Goal: Download file/media

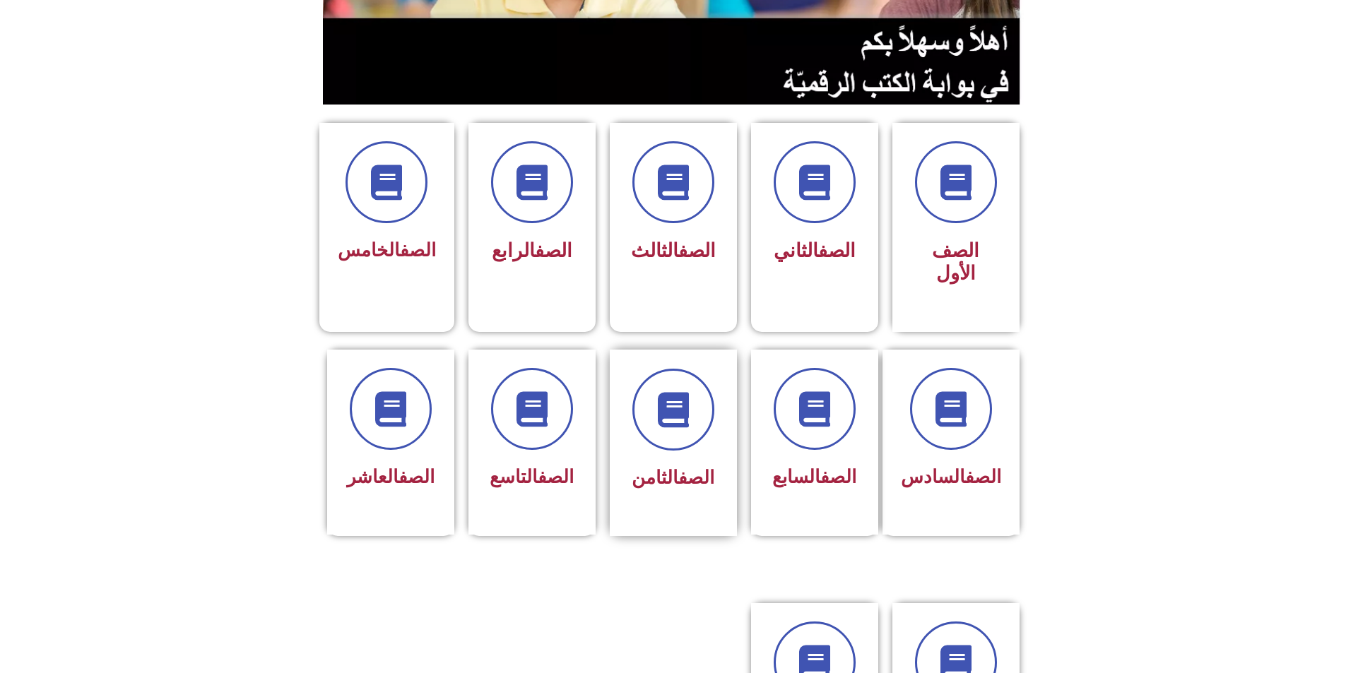
scroll to position [283, 0]
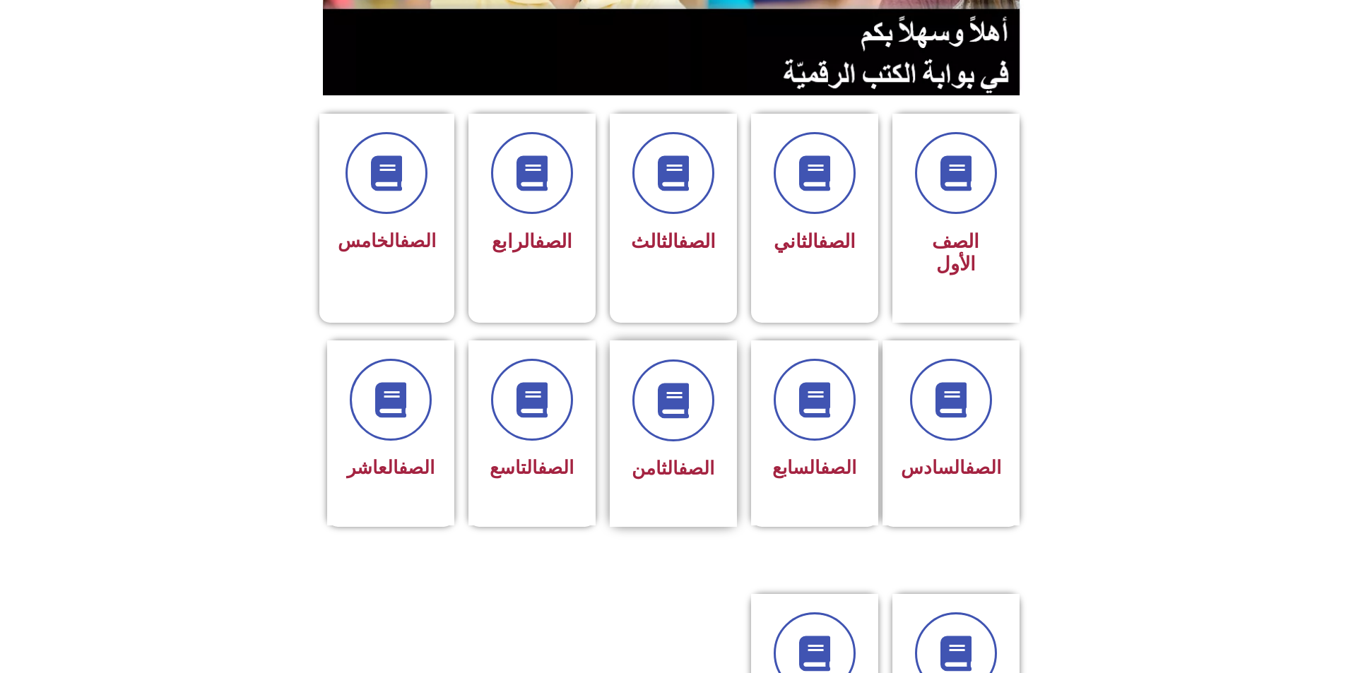
click at [671, 386] on div "الصف الثامن" at bounding box center [673, 423] width 89 height 127
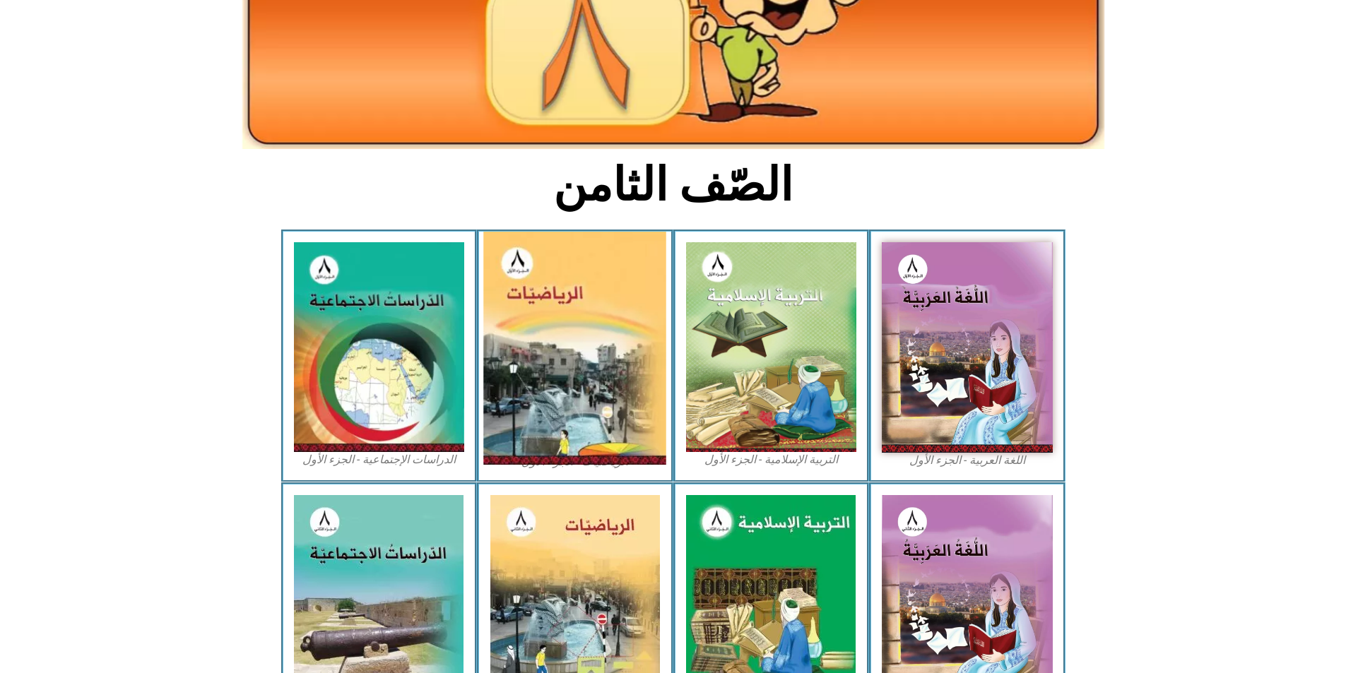
scroll to position [212, 0]
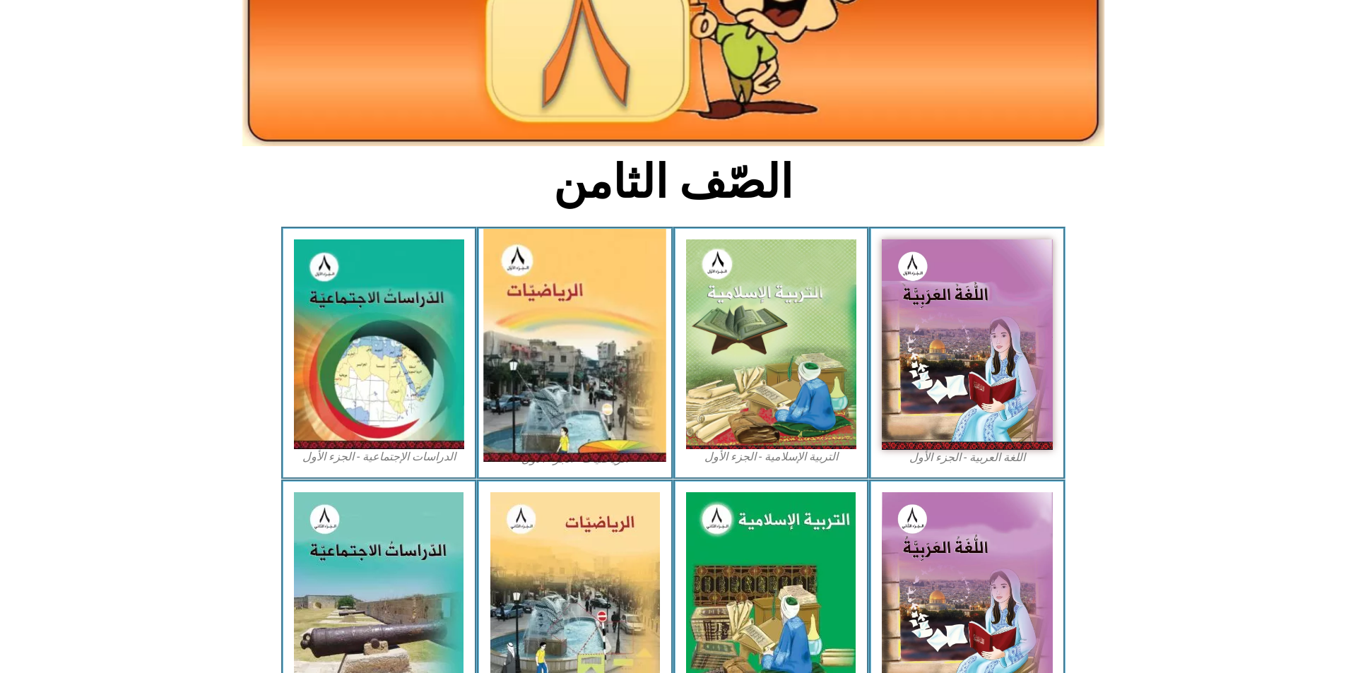
click at [575, 338] on img at bounding box center [575, 345] width 183 height 233
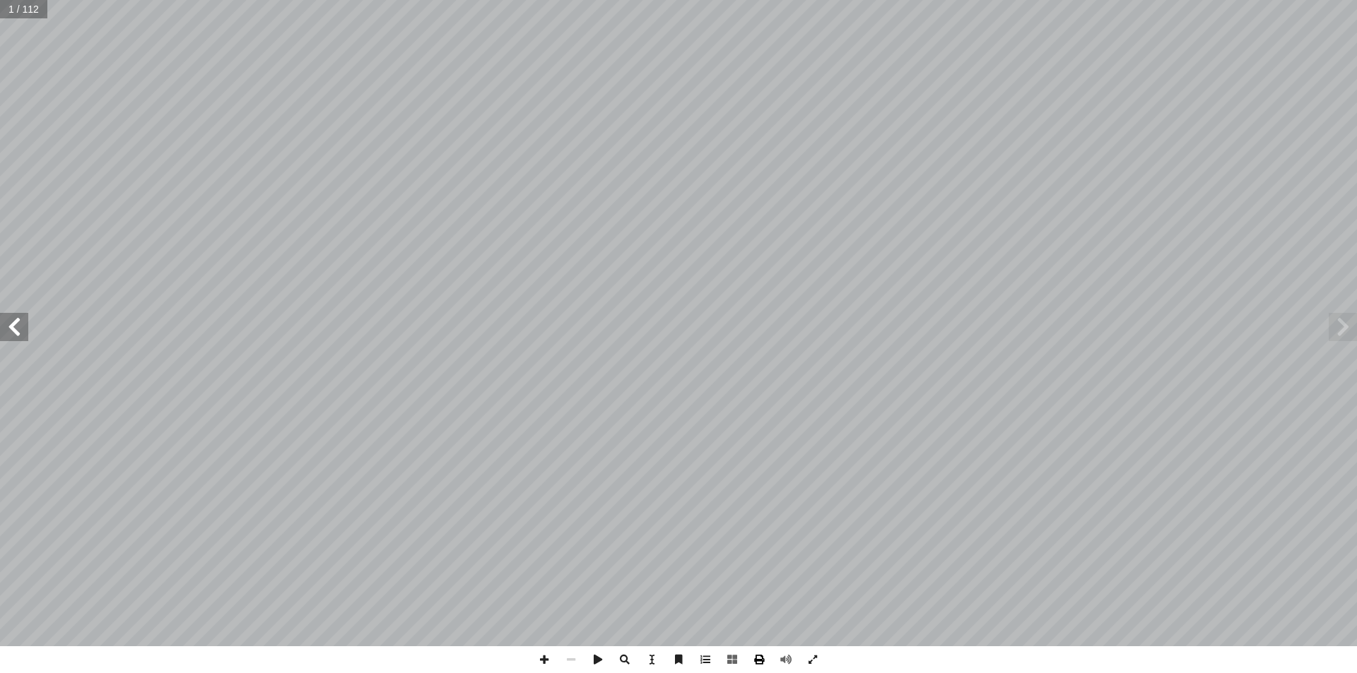
click at [756, 657] on span at bounding box center [758, 660] width 27 height 27
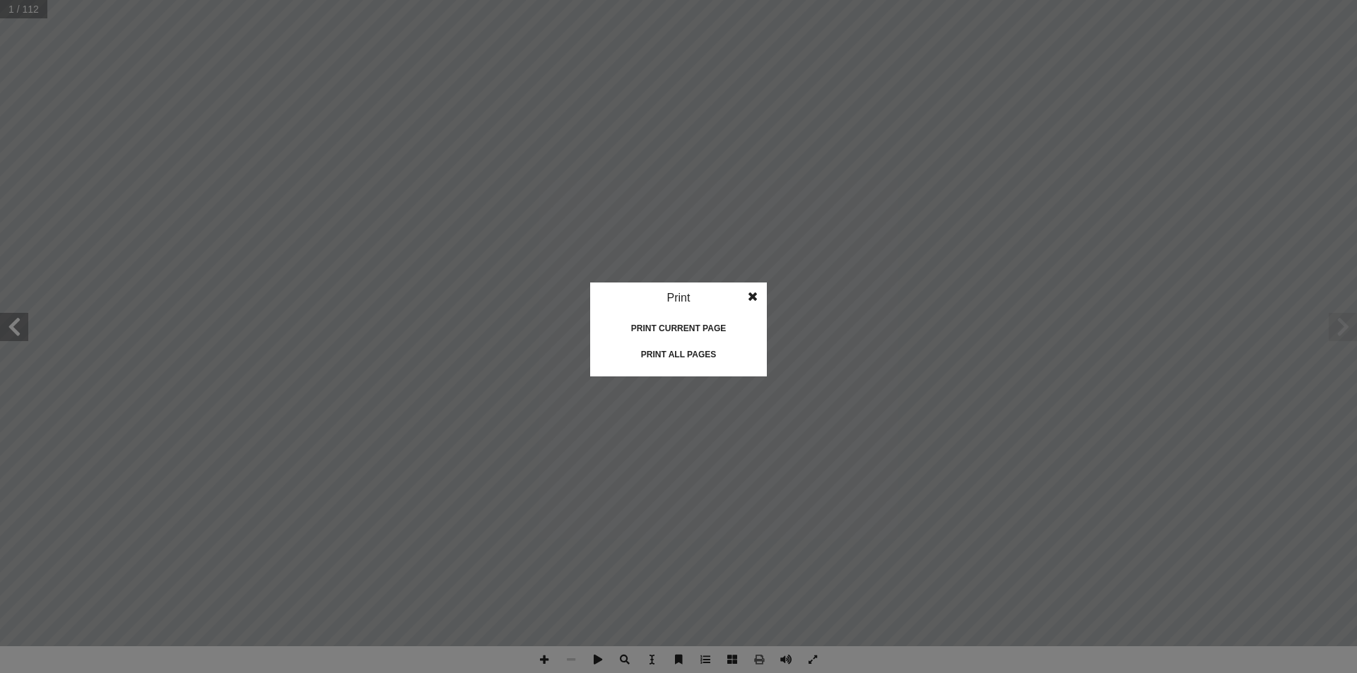
click at [681, 357] on div "Print all pages" at bounding box center [678, 354] width 141 height 23
